Goal: Information Seeking & Learning: Find specific fact

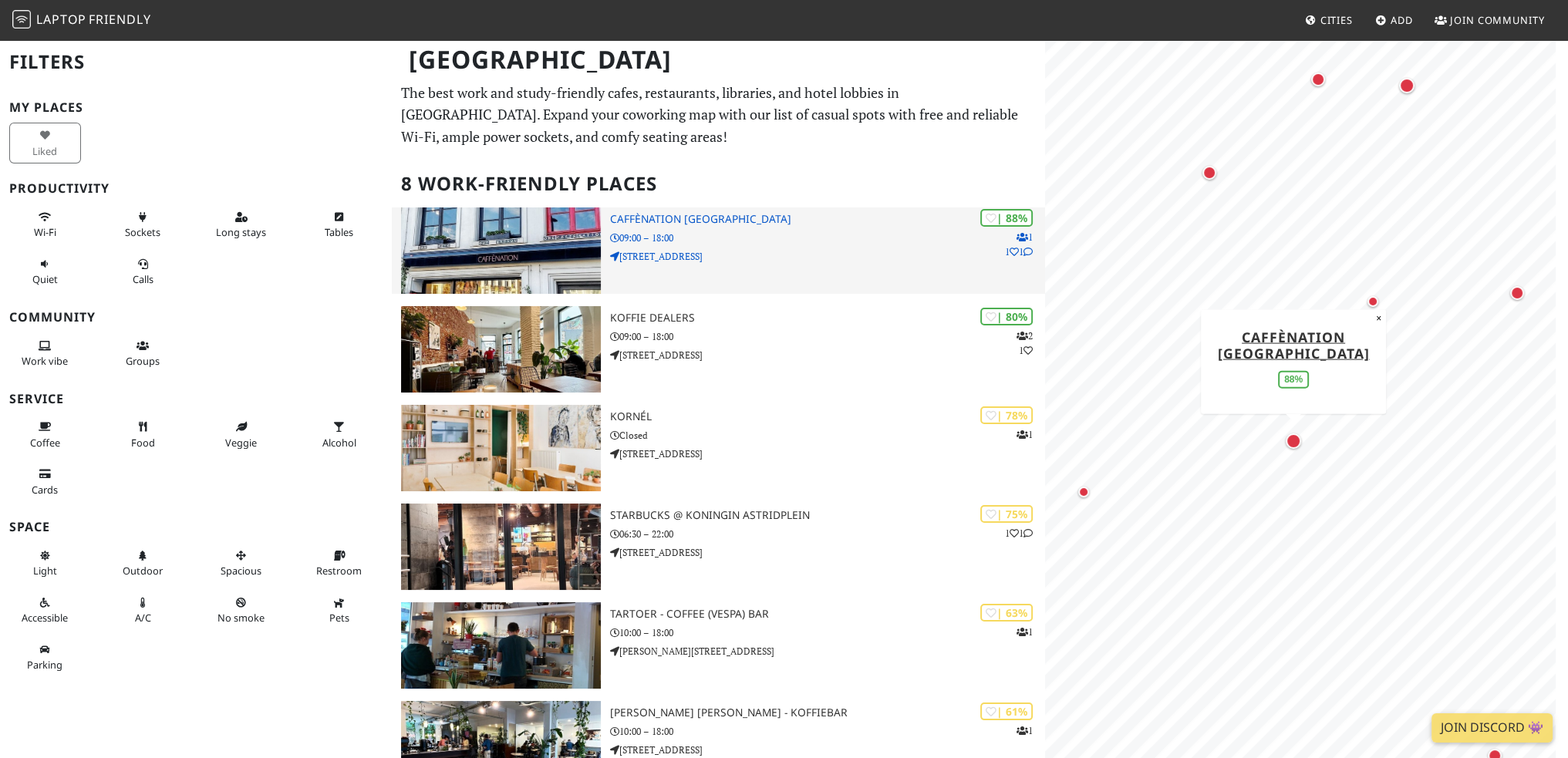
click at [654, 234] on p "09:00 – 18:00" at bounding box center [828, 238] width 435 height 14
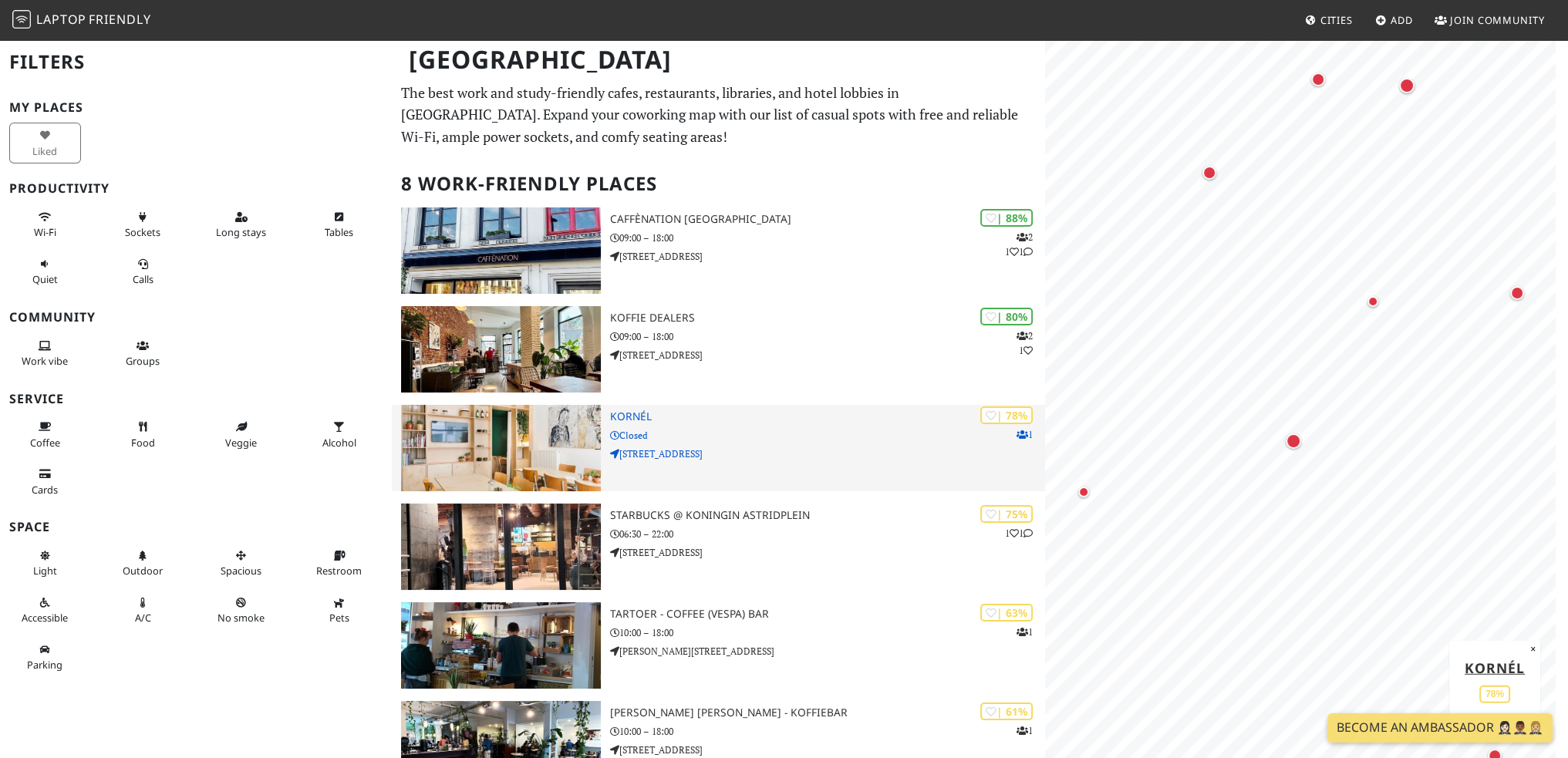
click at [618, 431] on p "Closed" at bounding box center [828, 435] width 435 height 14
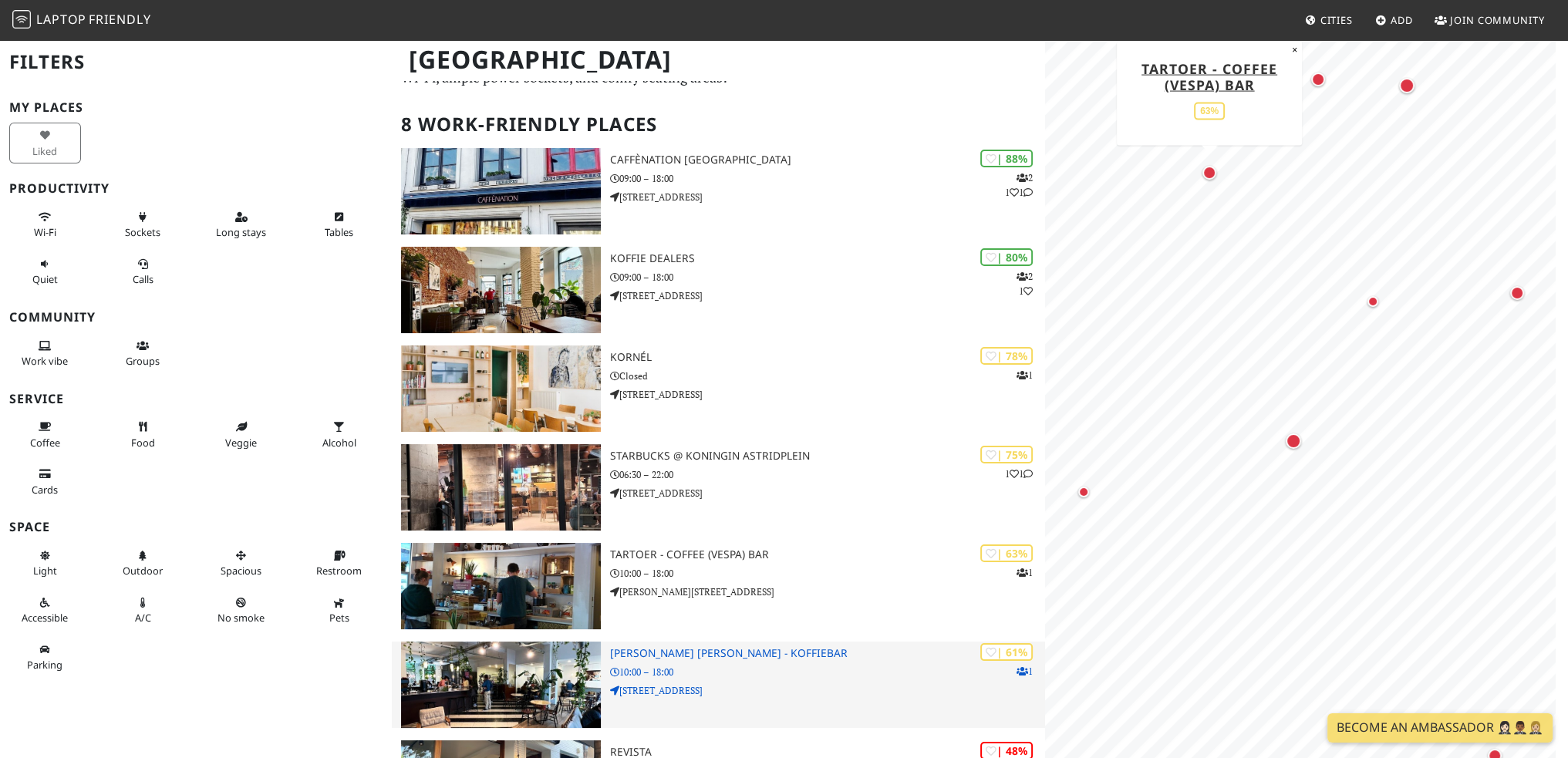
scroll to position [77, 0]
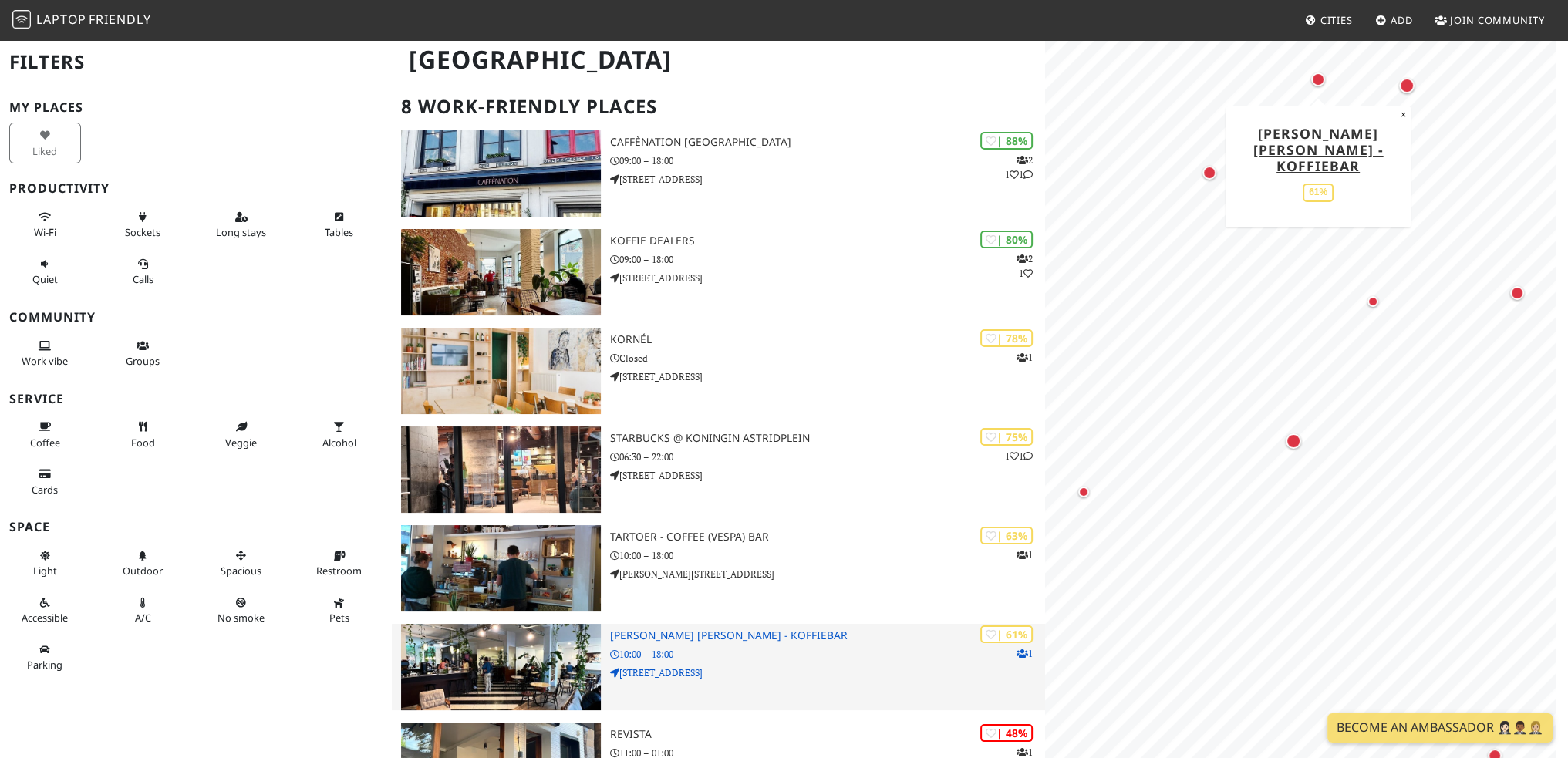
click at [655, 654] on p "10:00 – 18:00" at bounding box center [828, 654] width 435 height 14
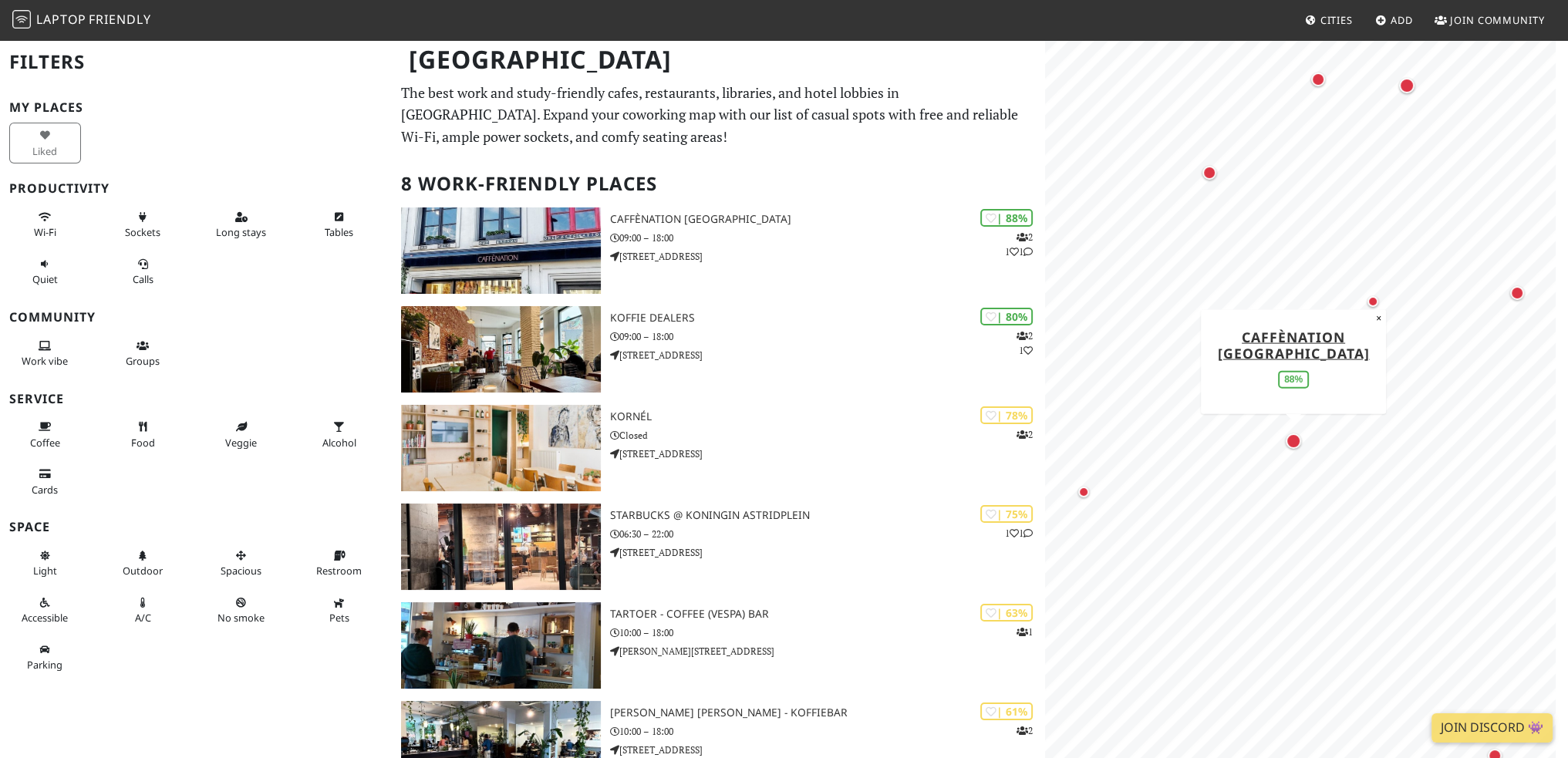
click at [1290, 439] on div "Map marker" at bounding box center [1293, 441] width 15 height 15
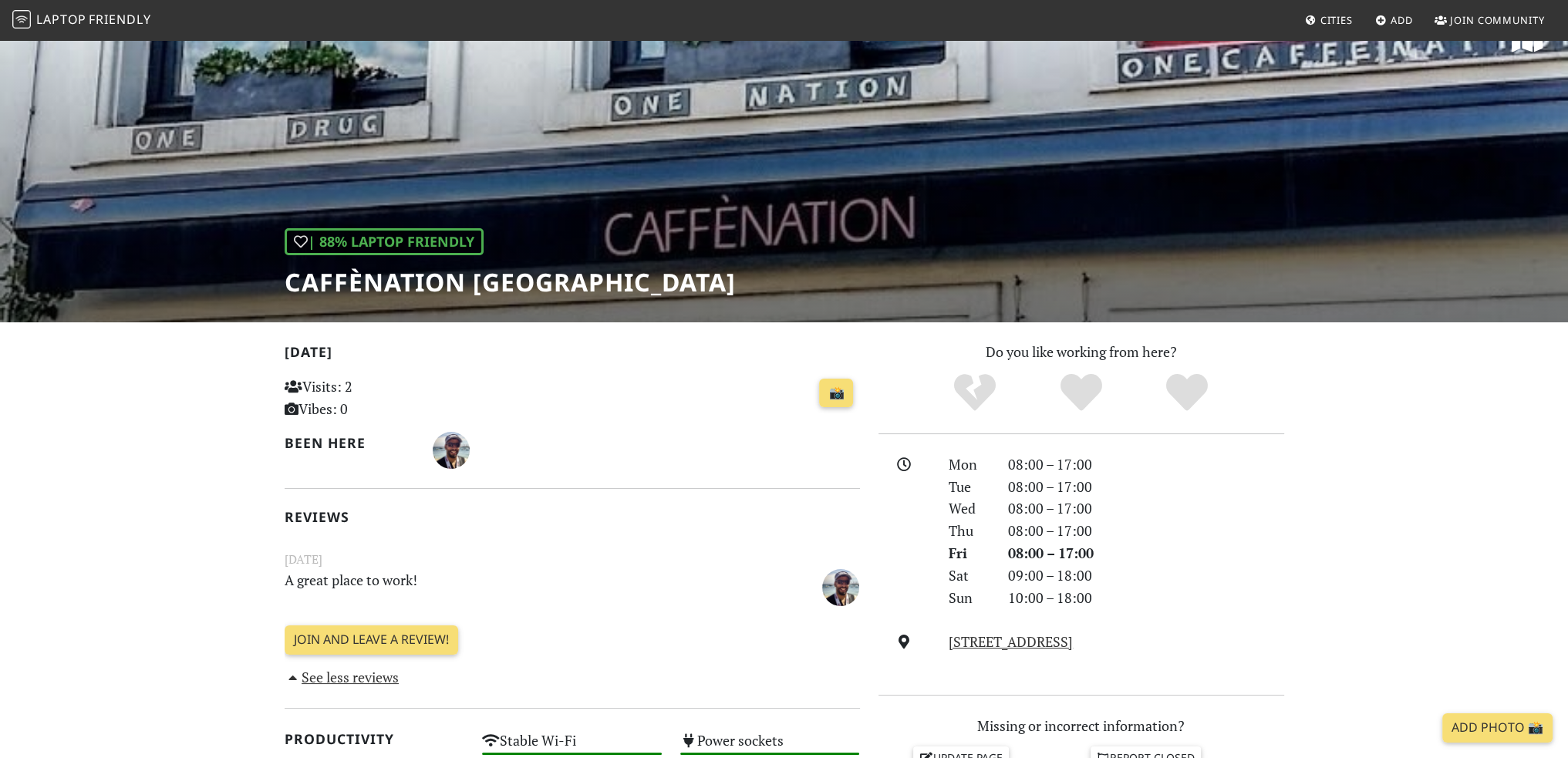
scroll to position [231, 0]
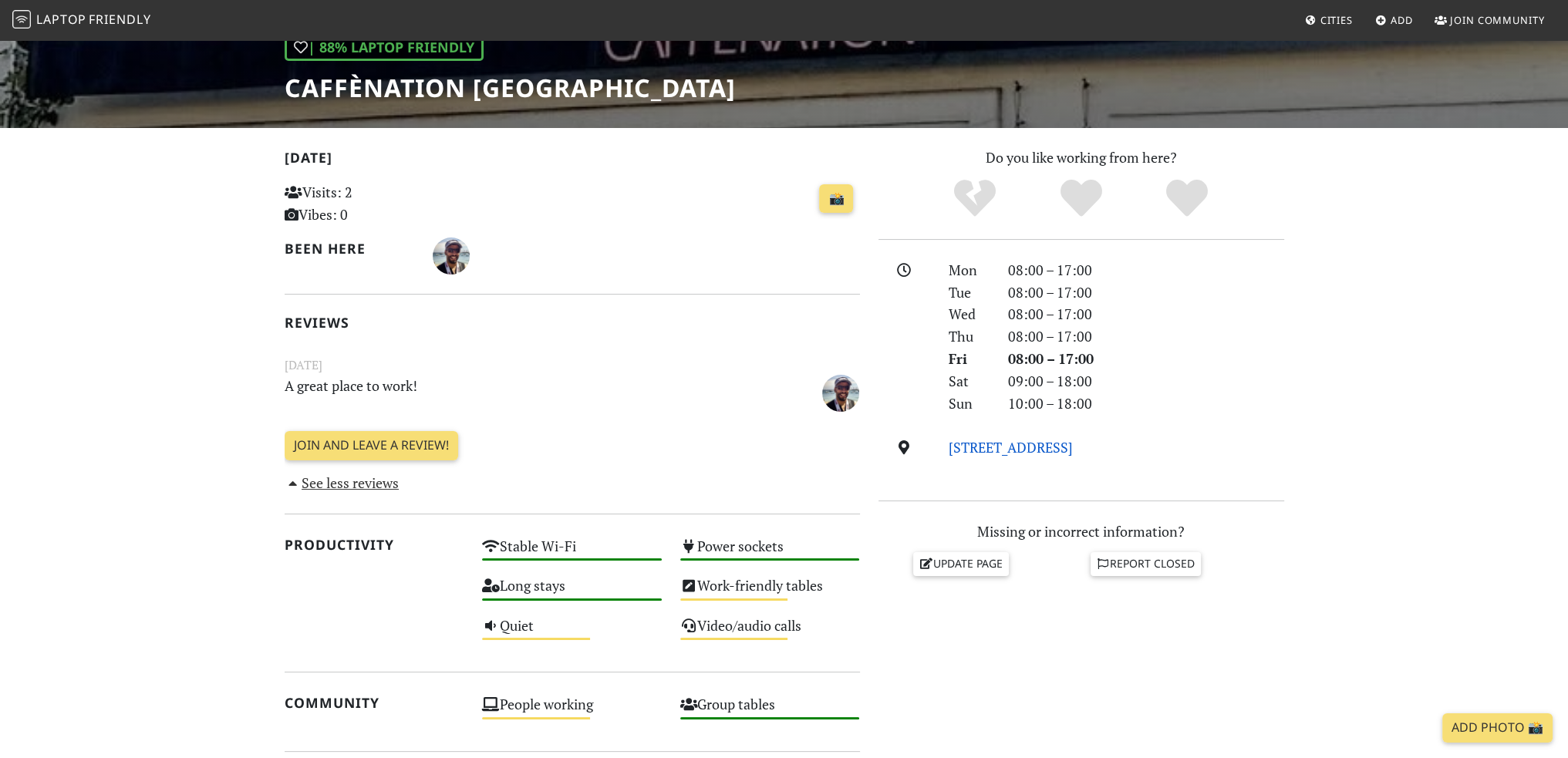
click at [954, 447] on link "[STREET_ADDRESS]" at bounding box center [1011, 447] width 124 height 19
